Goal: Information Seeking & Learning: Learn about a topic

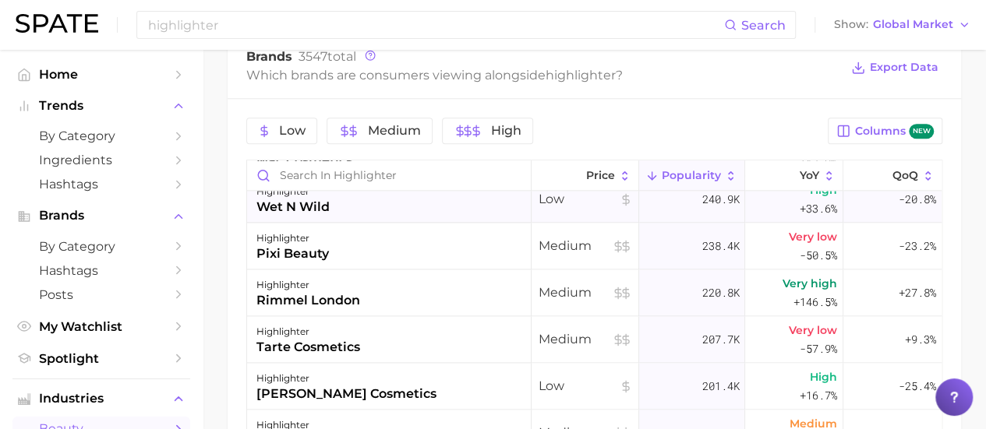
scroll to position [857, 0]
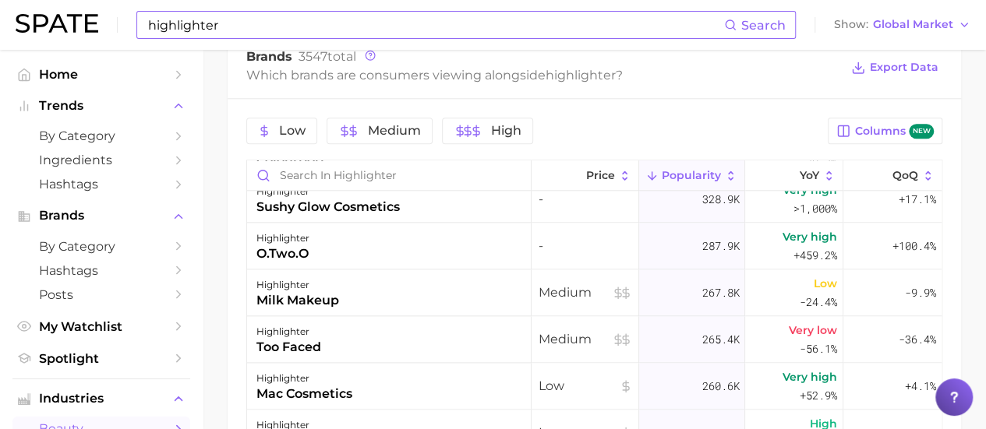
click at [218, 28] on input "highlighter" at bounding box center [434, 25] width 577 height 26
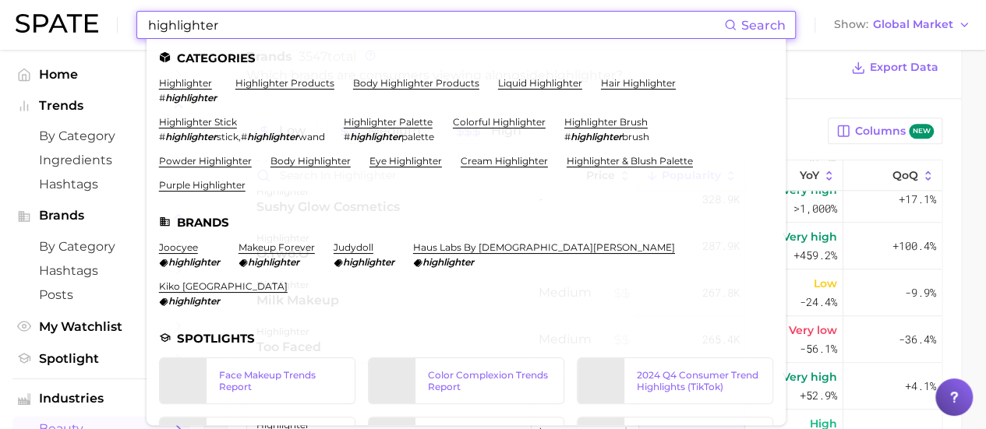
click at [218, 28] on input "highlighter" at bounding box center [434, 25] width 577 height 26
click at [217, 28] on input "highlighter" at bounding box center [434, 25] width 577 height 26
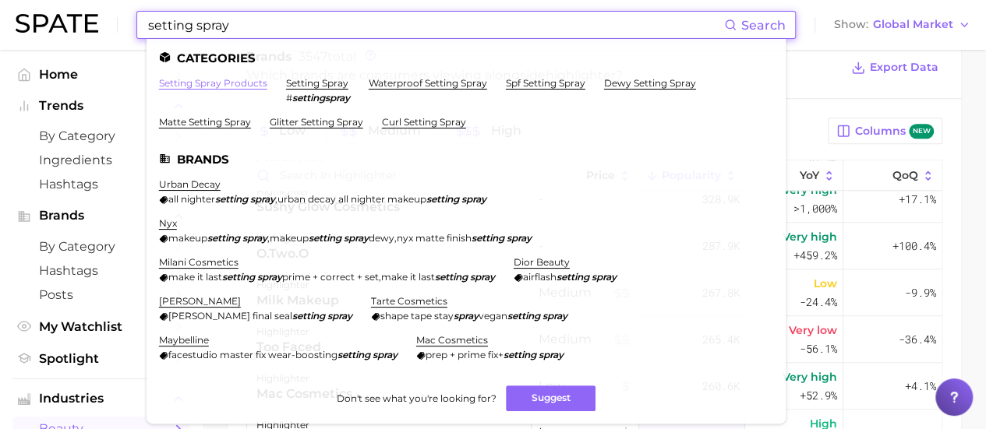
type input "setting spray"
click at [241, 86] on link "setting spray products" at bounding box center [213, 83] width 108 height 12
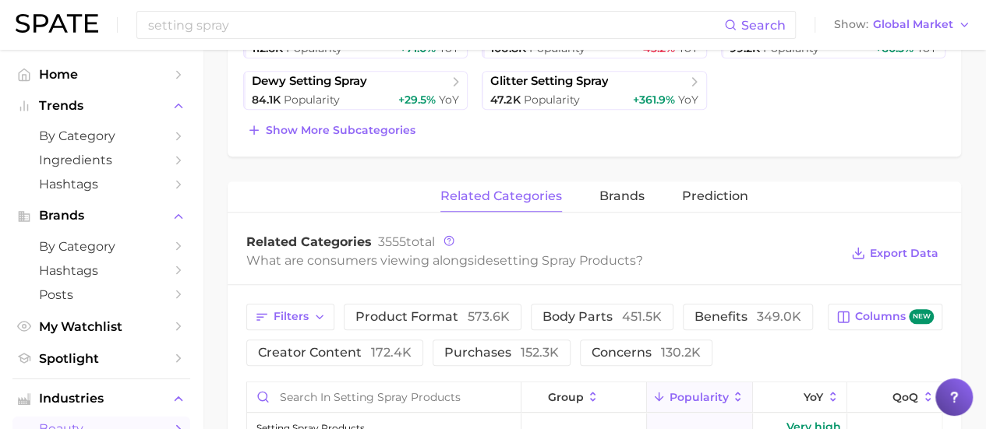
scroll to position [467, 0]
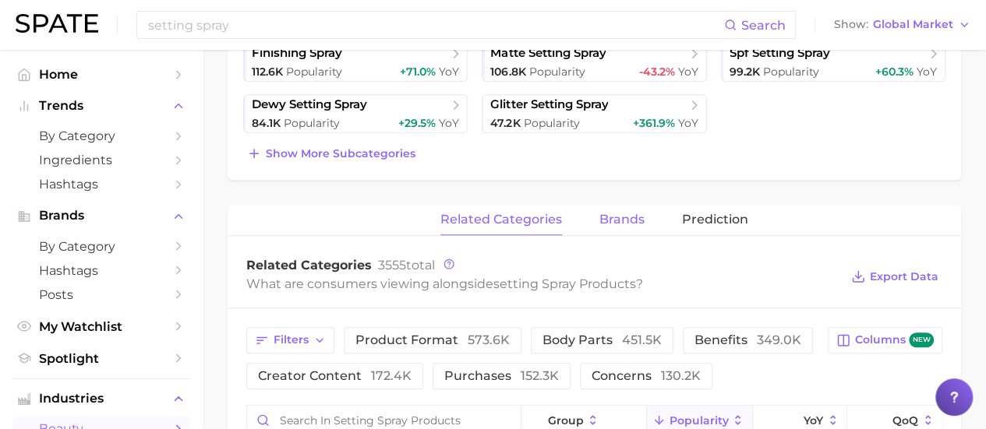
click at [625, 224] on span "brands" at bounding box center [621, 220] width 45 height 14
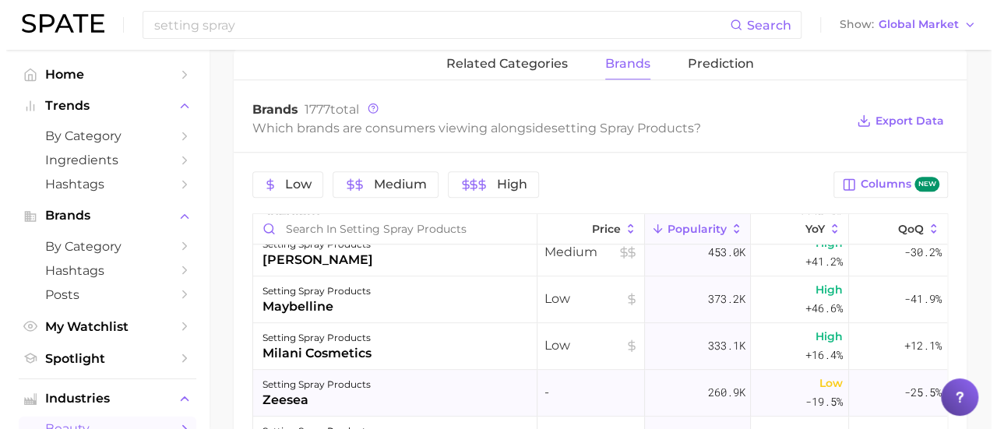
scroll to position [545, 0]
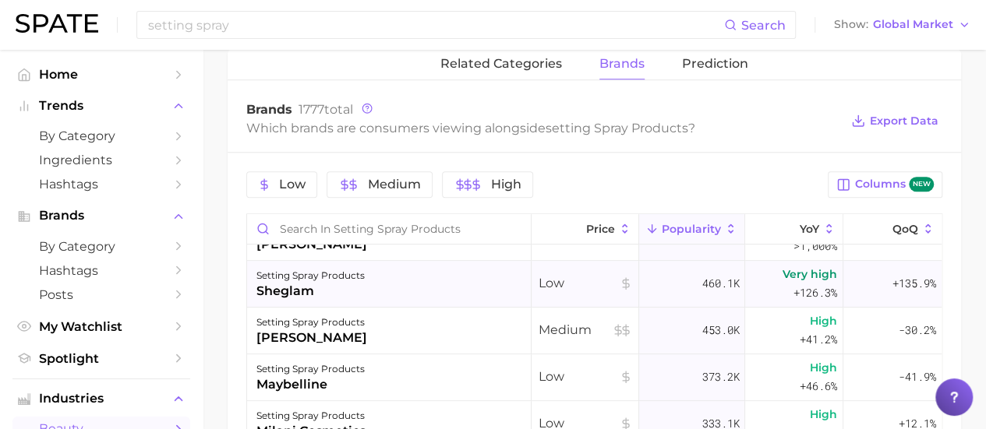
click at [334, 280] on div "setting spray products" at bounding box center [310, 275] width 108 height 19
